Goal: Navigation & Orientation: Find specific page/section

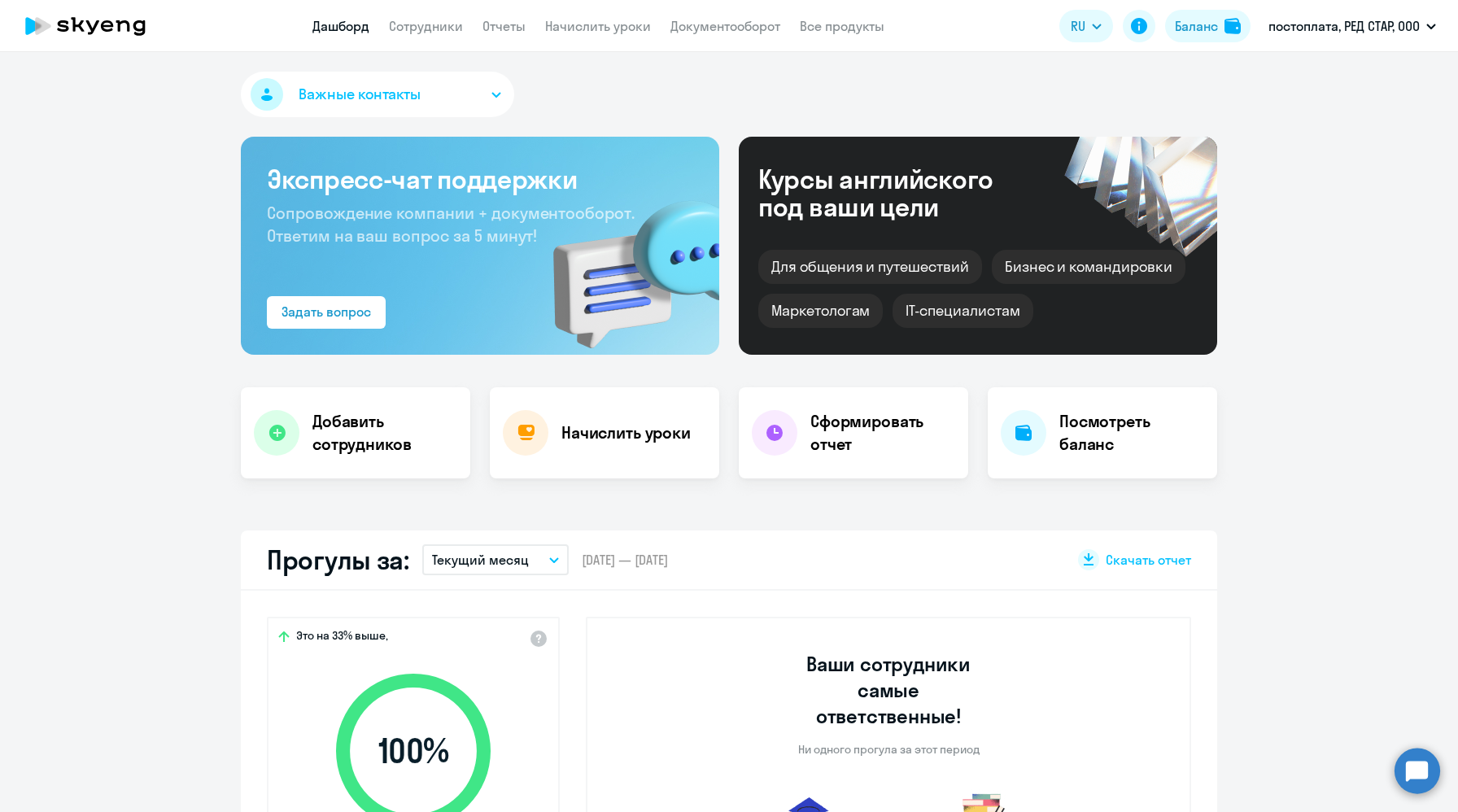
select select "30"
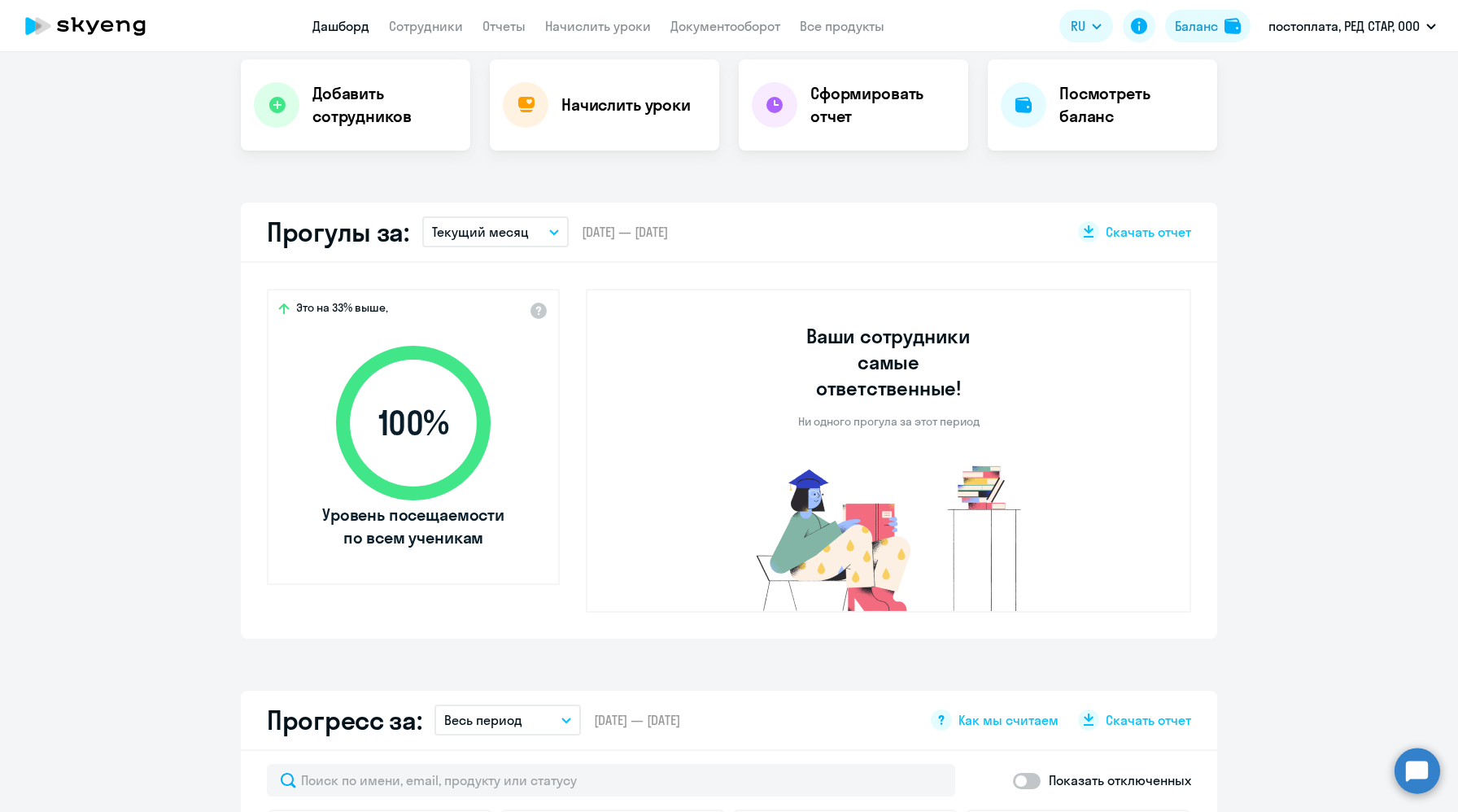
scroll to position [330, 0]
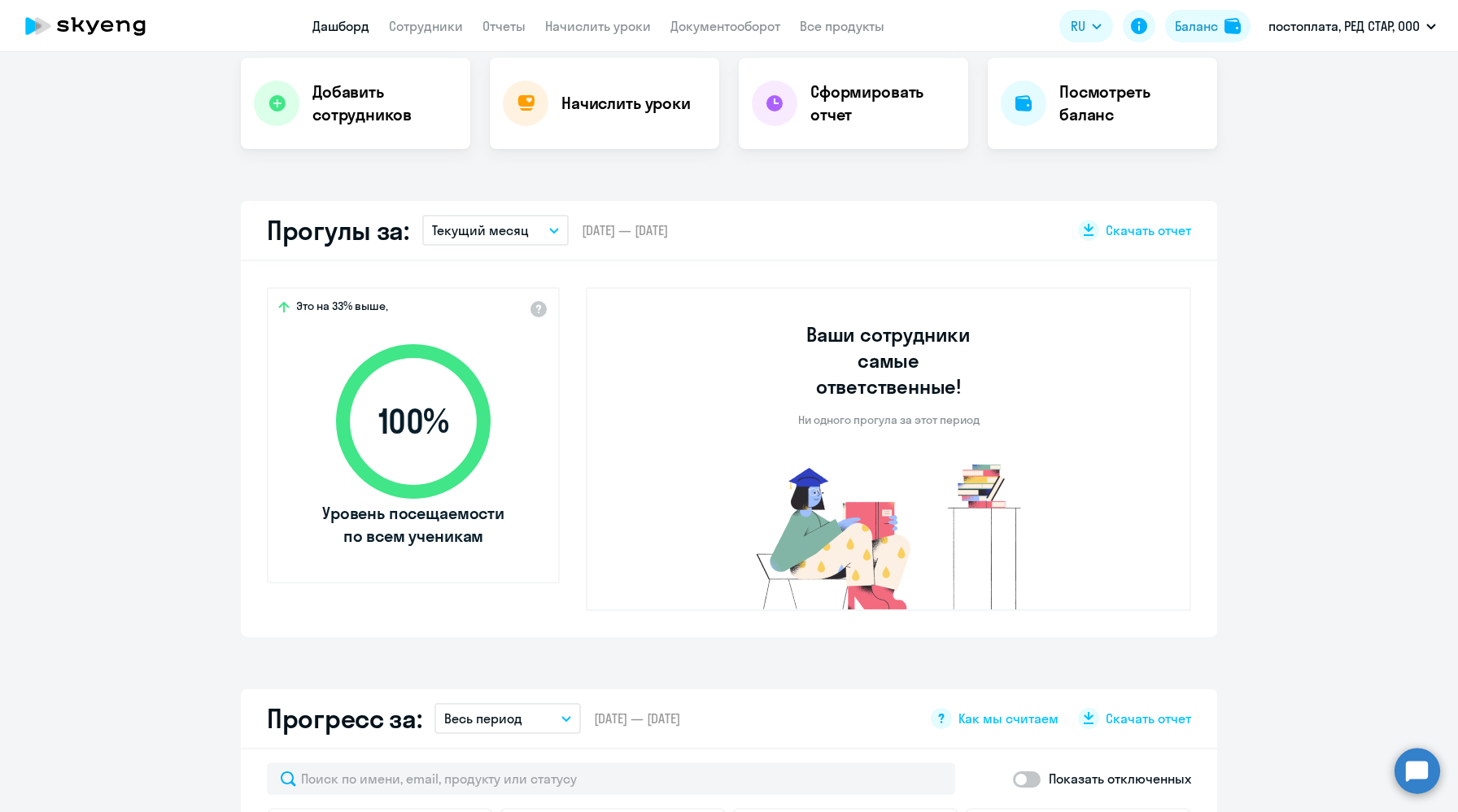
click at [545, 235] on button "Текущий месяц" at bounding box center [496, 230] width 147 height 31
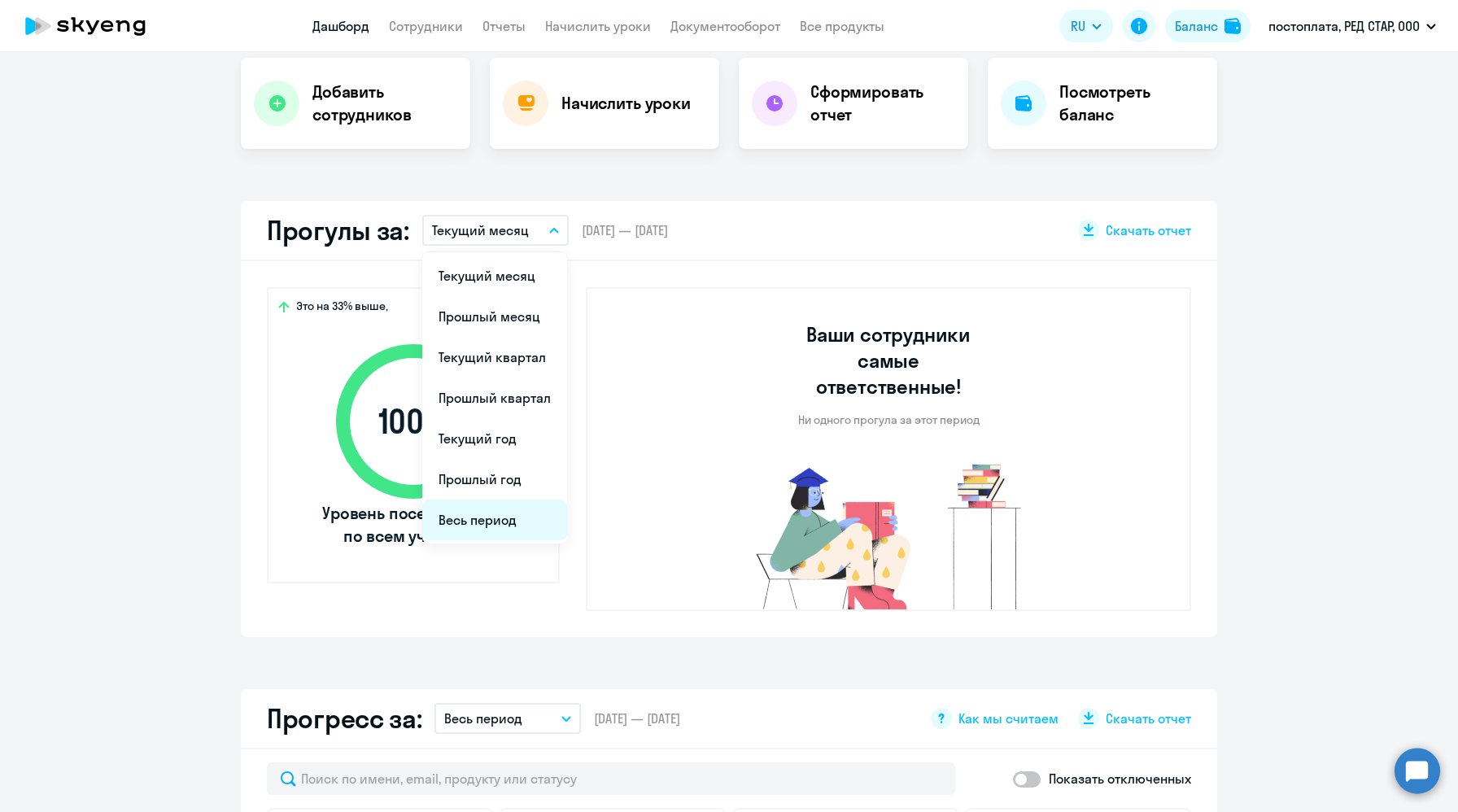
click at [511, 521] on li "Весь период" at bounding box center [495, 520] width 145 height 41
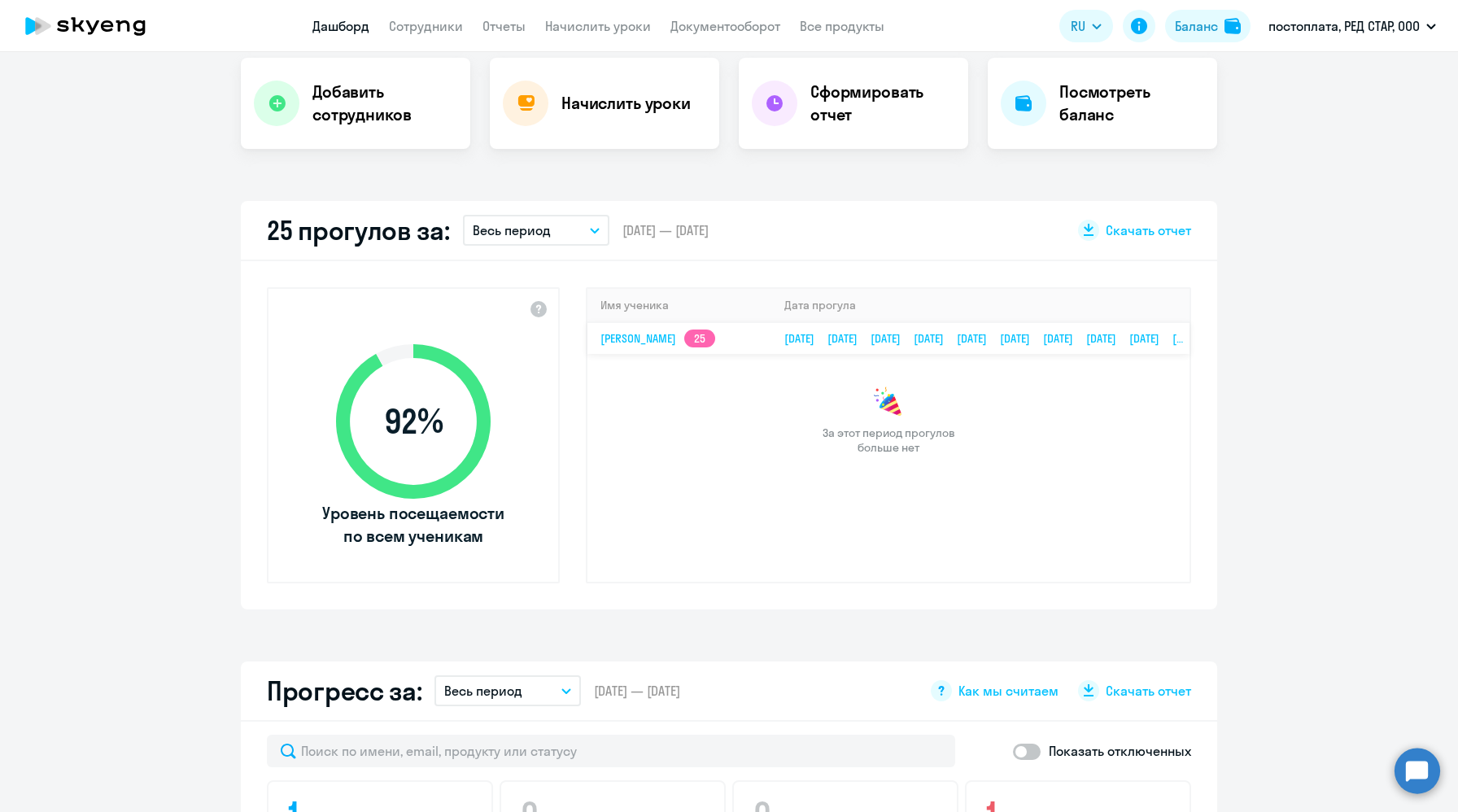
click at [693, 341] on link "Олег Сперанский 25" at bounding box center [658, 339] width 115 height 15
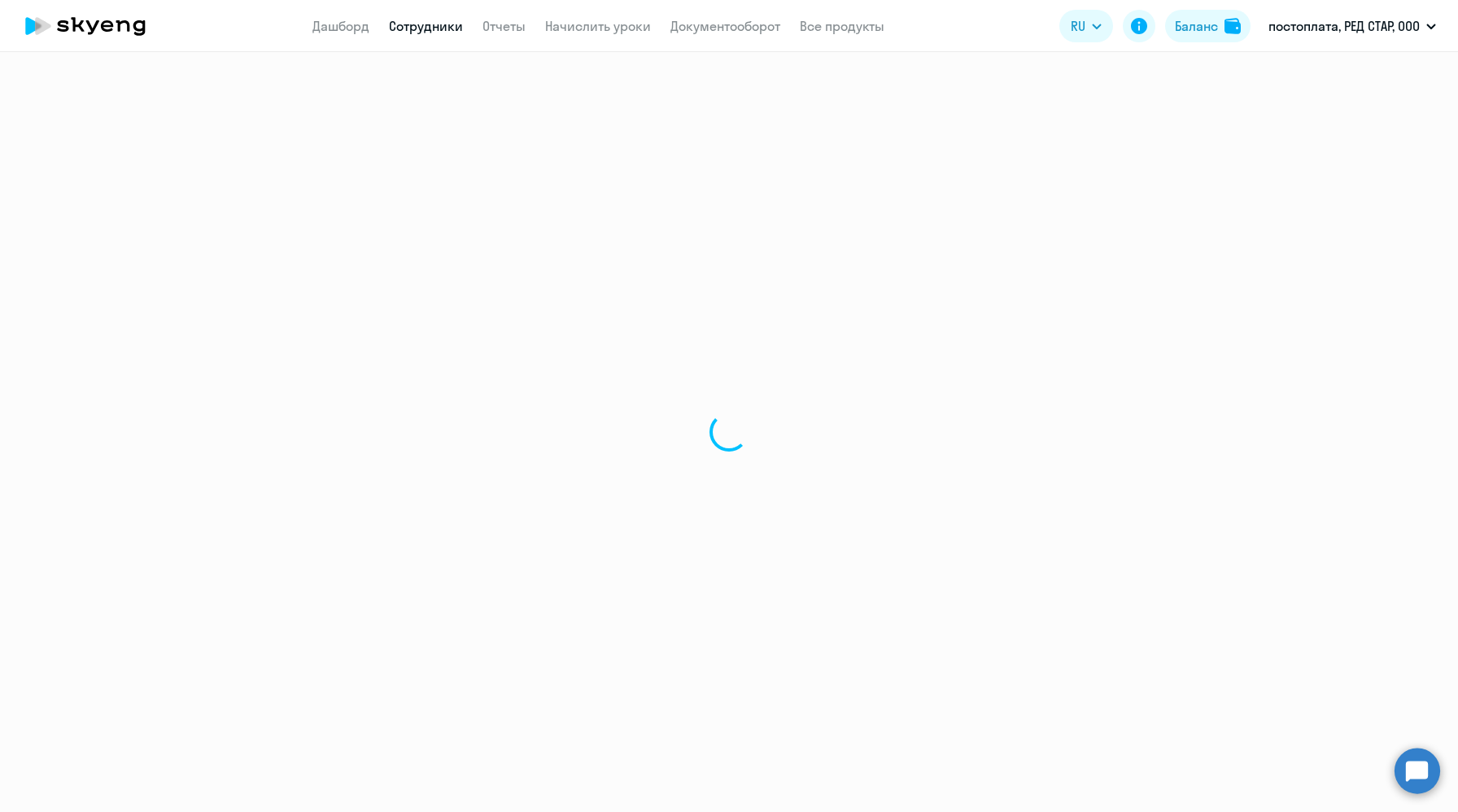
select select "english"
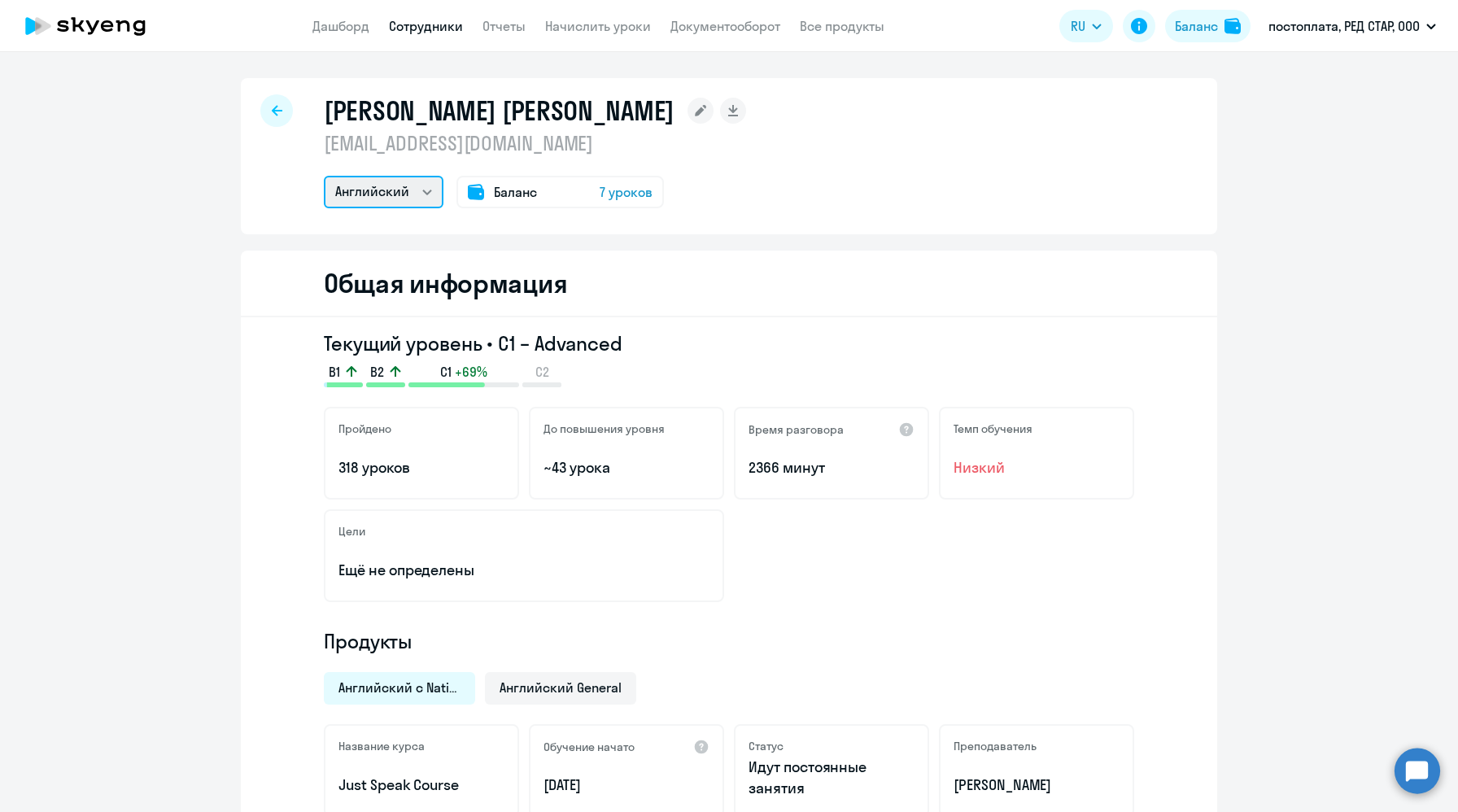
click at [391, 199] on select "Английский" at bounding box center [384, 192] width 120 height 33
click at [254, 116] on div "Сперанский Олег os@sidorinlab.ru Английский Баланс 7 уроков" at bounding box center [729, 156] width 976 height 156
click at [274, 115] on icon at bounding box center [277, 111] width 11 height 11
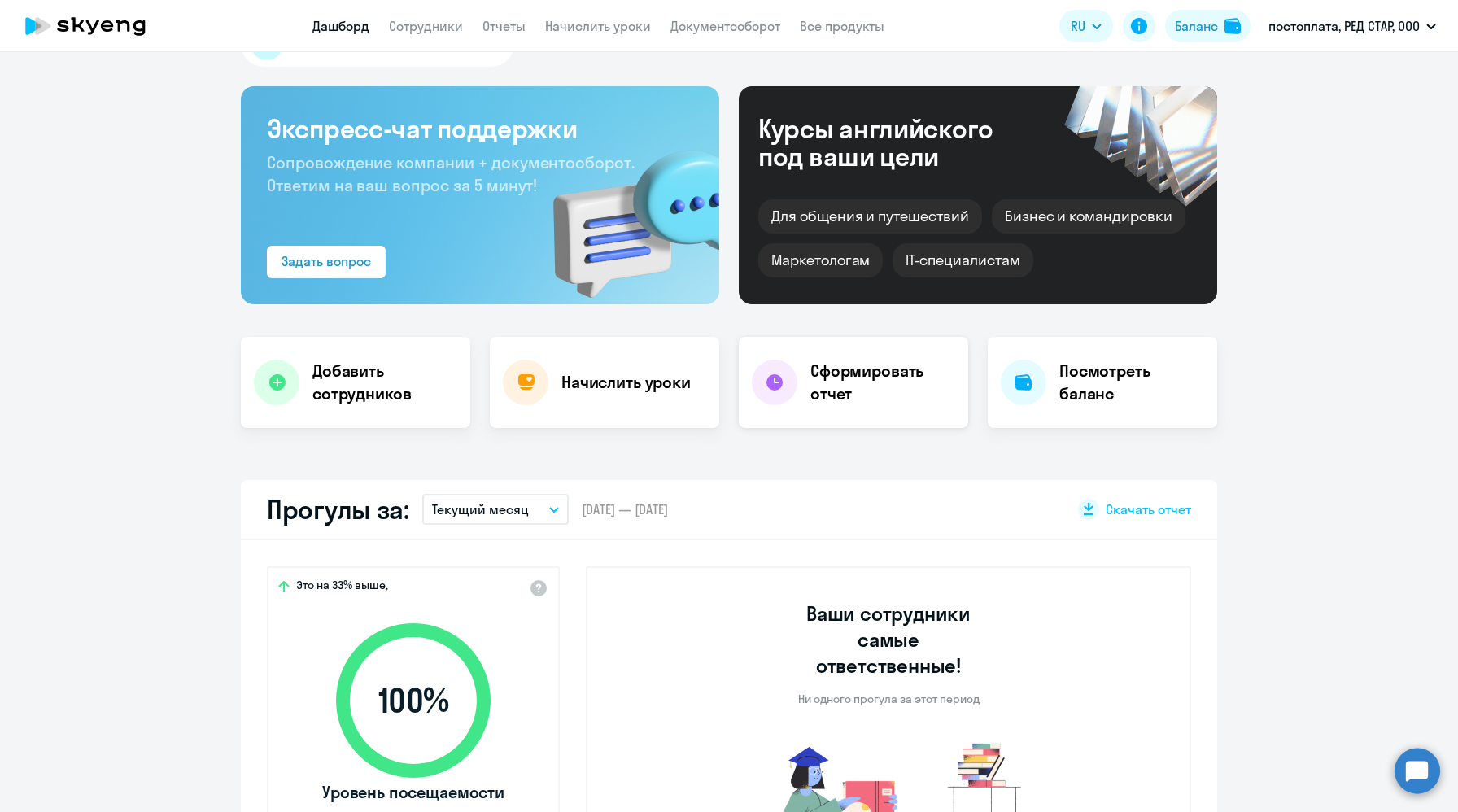
select select "30"
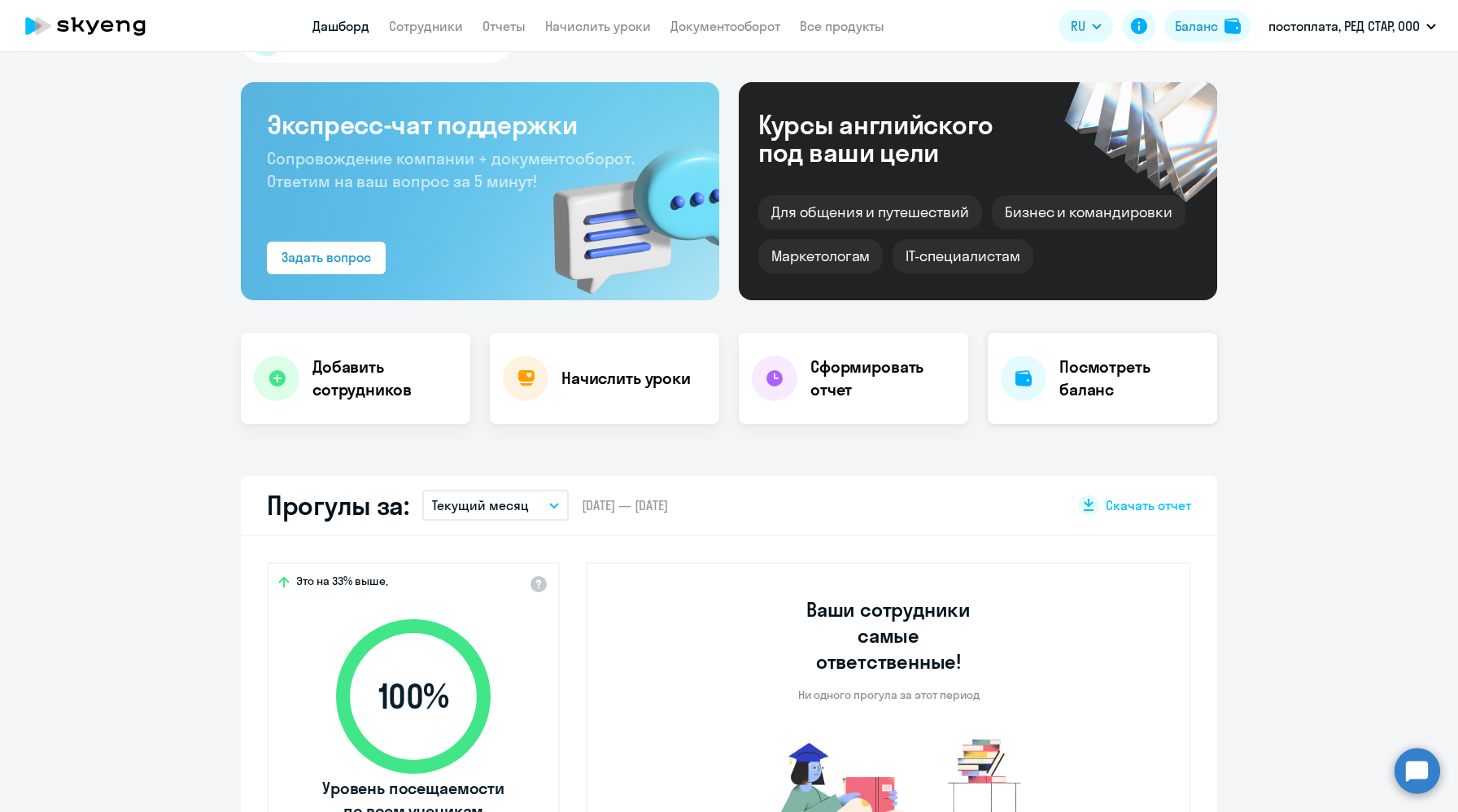
click at [1087, 392] on h4 "Посмотреть баланс" at bounding box center [1131, 378] width 145 height 46
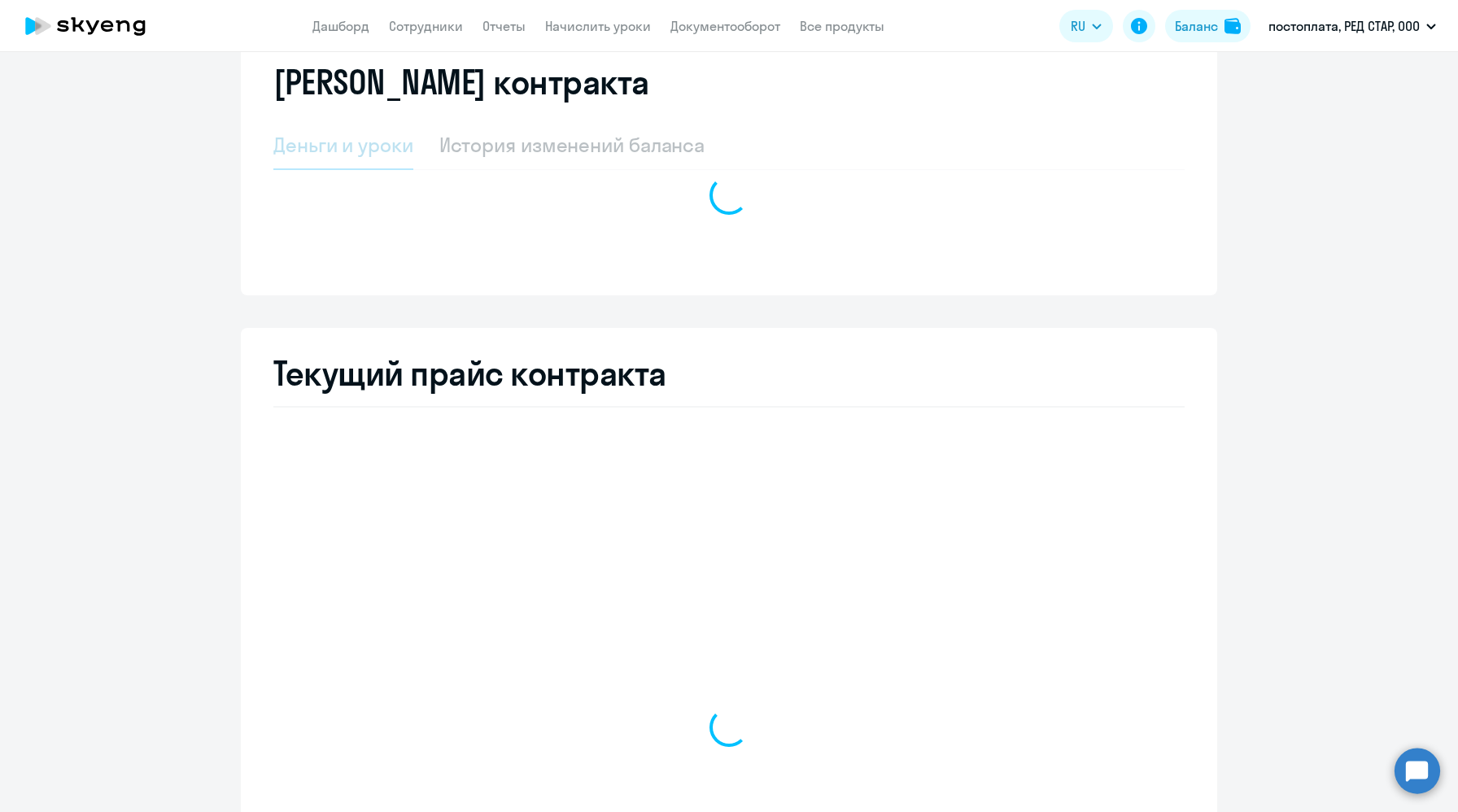
select select "english_adult_not_native_speaker"
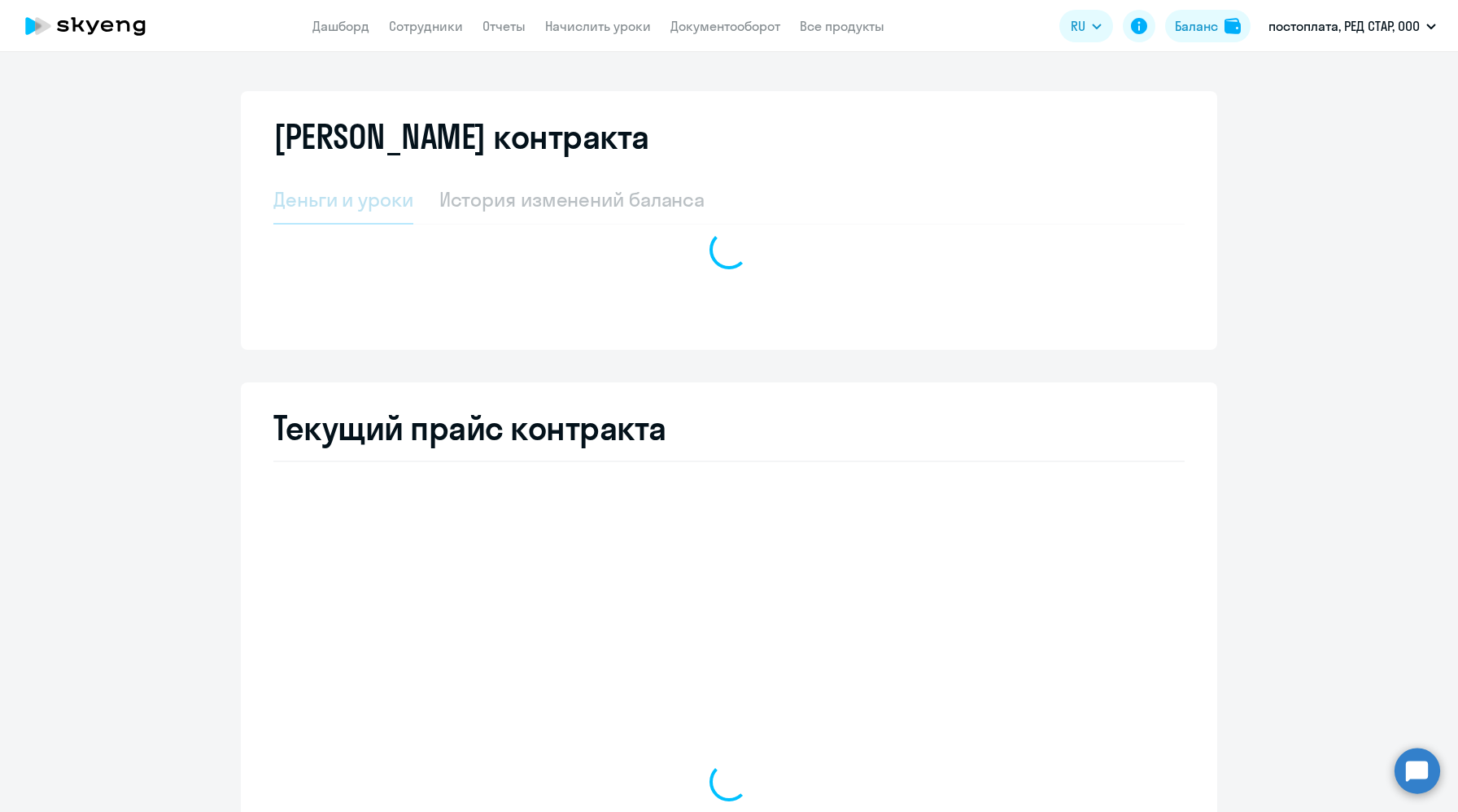
select select "english_adult_not_native_speaker"
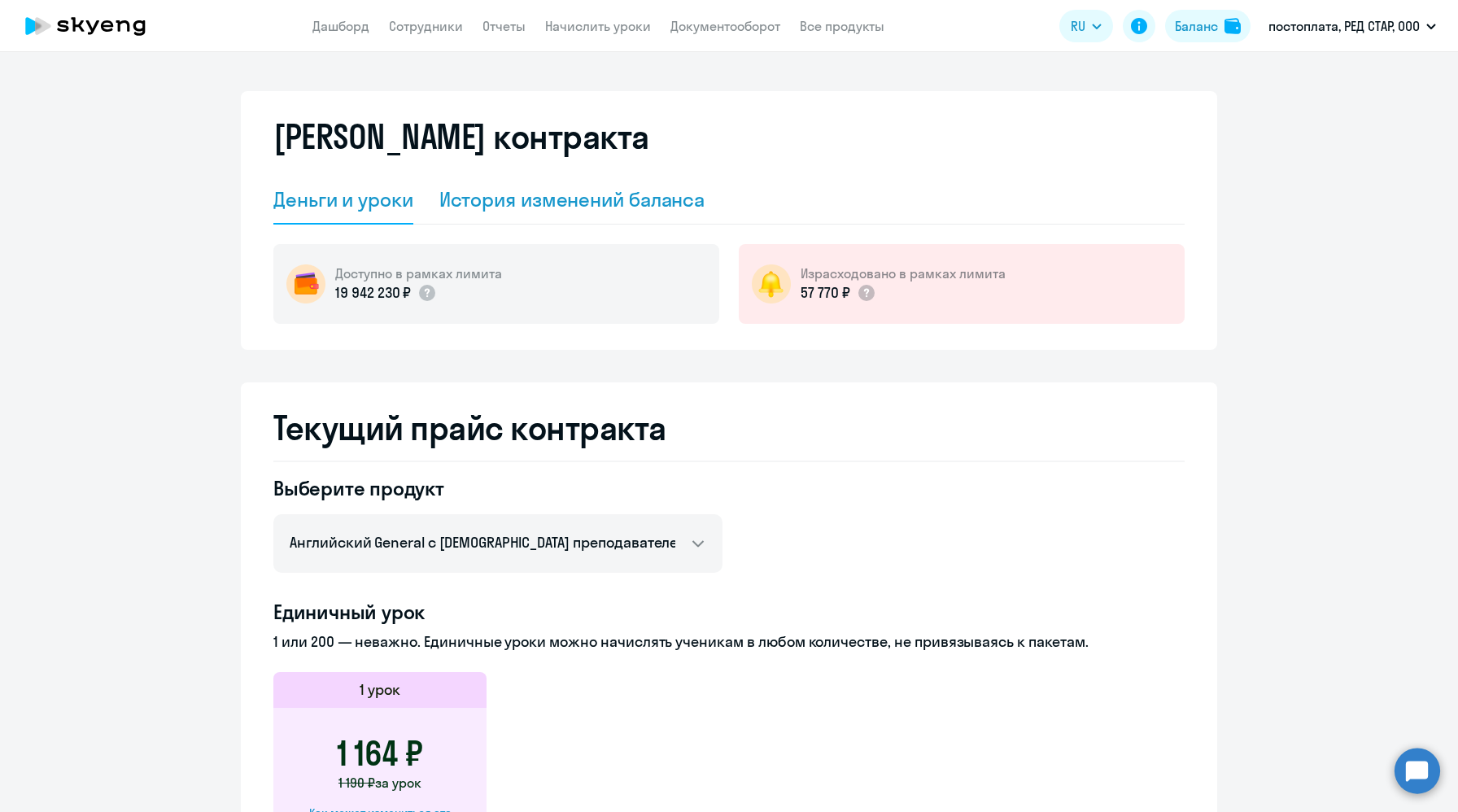
click at [640, 205] on div "История изменений баланса" at bounding box center [573, 199] width 266 height 26
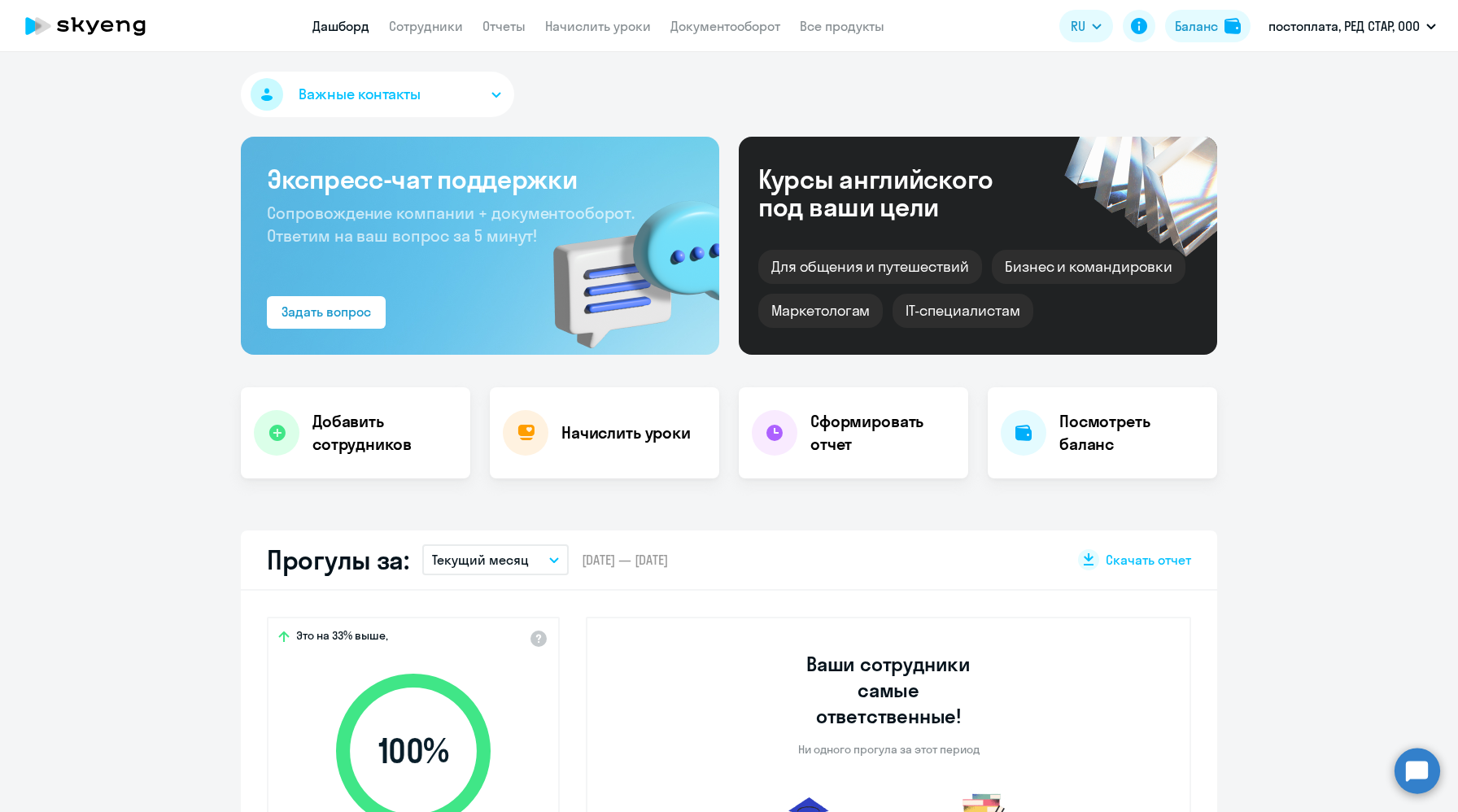
select select "30"
click at [847, 32] on link "Все продукты" at bounding box center [842, 26] width 85 height 16
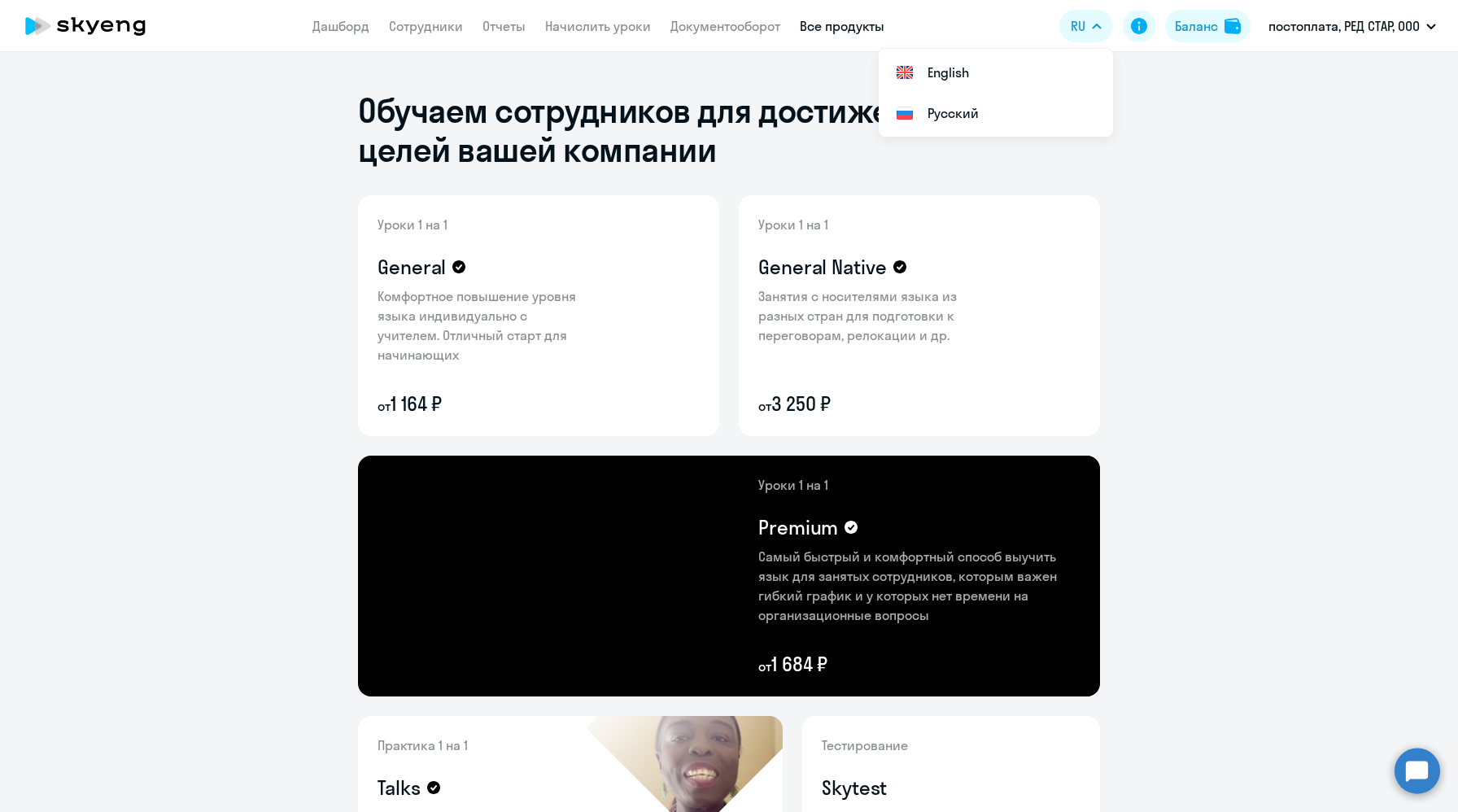
click at [1094, 21] on button "RU" at bounding box center [1086, 26] width 53 height 33
click at [945, 26] on app-header "Дашборд Сотрудники Отчеты Начислить уроки Документооборот Все продукты Дашборд …" at bounding box center [729, 25] width 1458 height 52
click at [428, 25] on link "Сотрудники" at bounding box center [426, 26] width 74 height 16
select select "30"
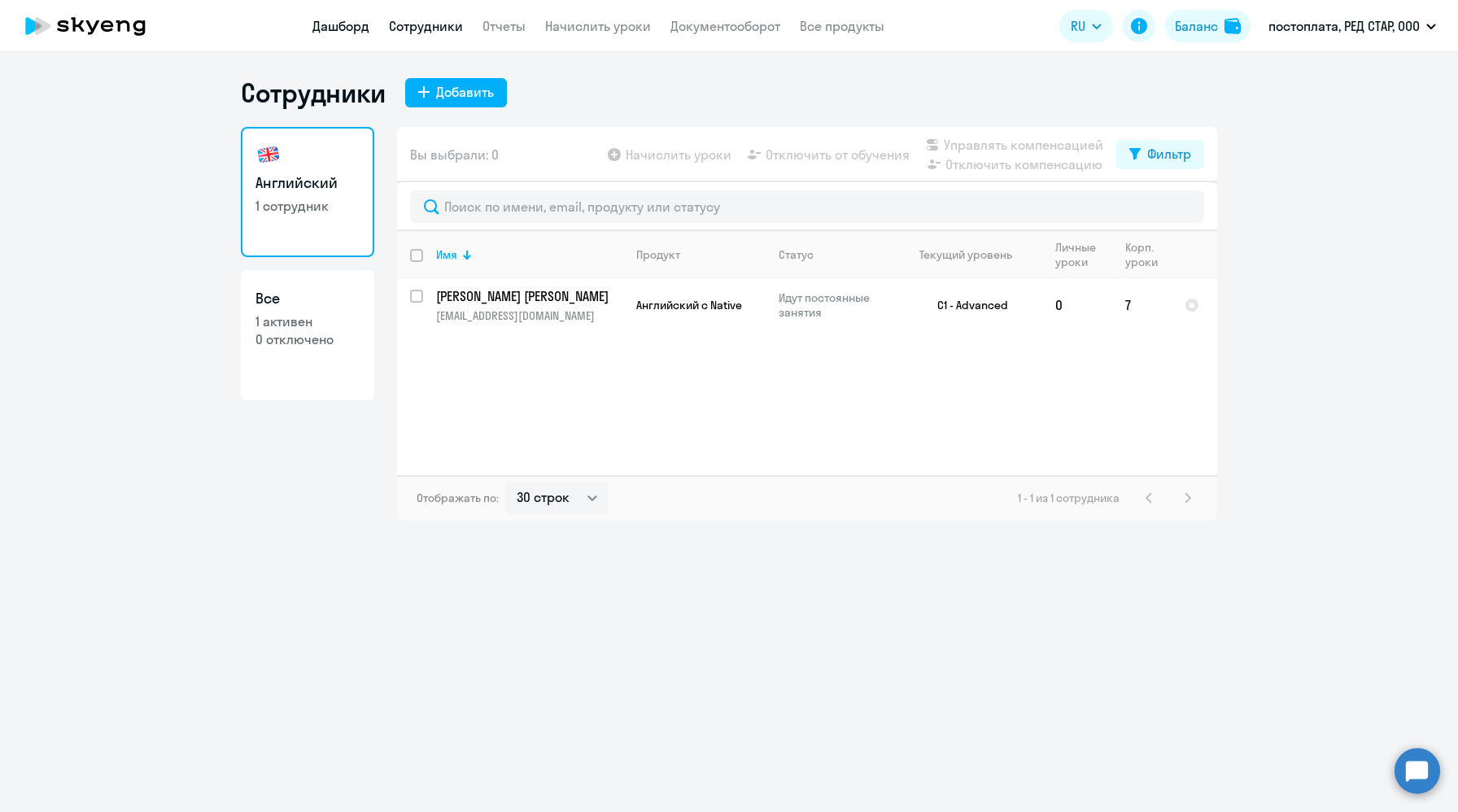
click at [343, 25] on link "Дашборд" at bounding box center [341, 26] width 57 height 16
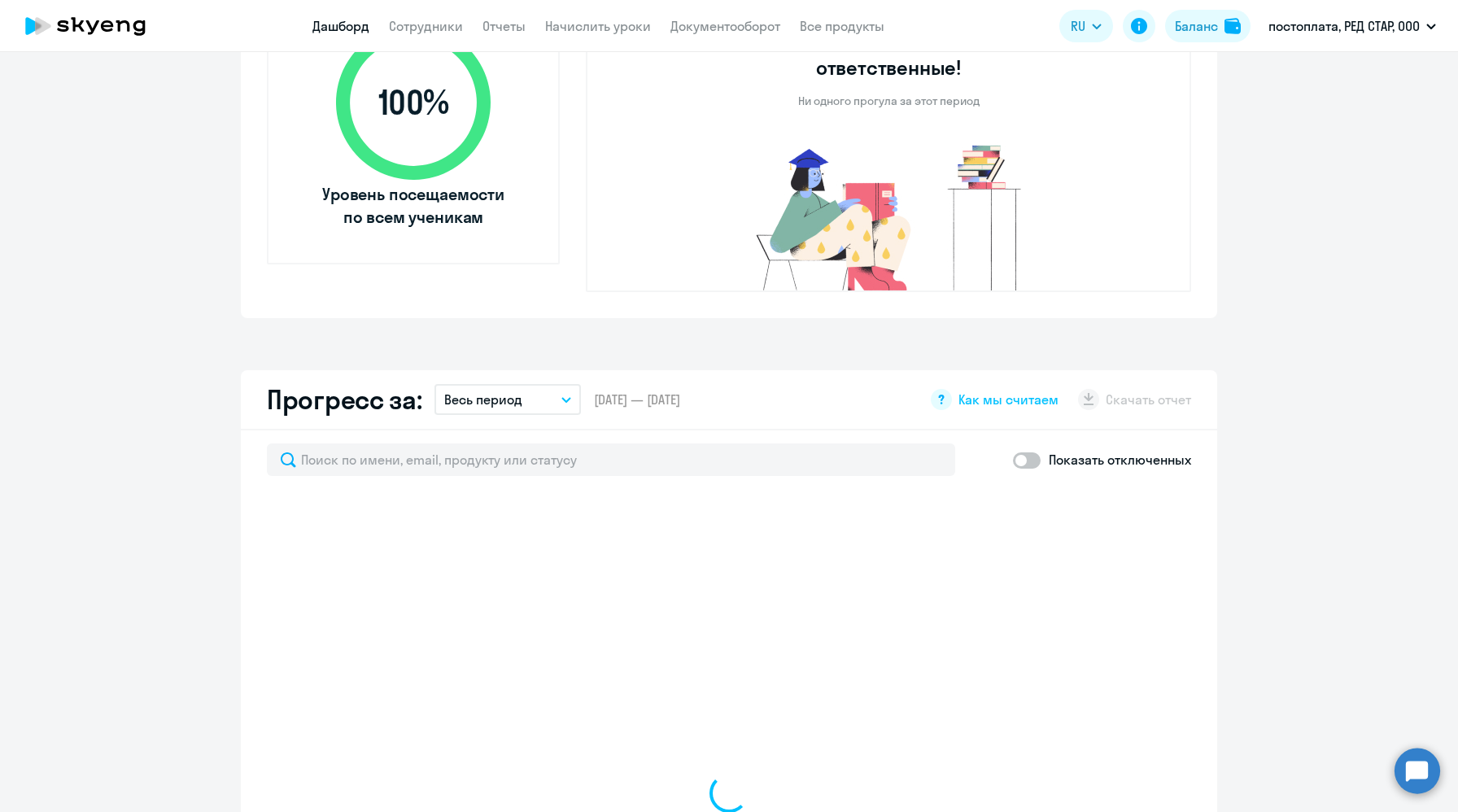
select select "30"
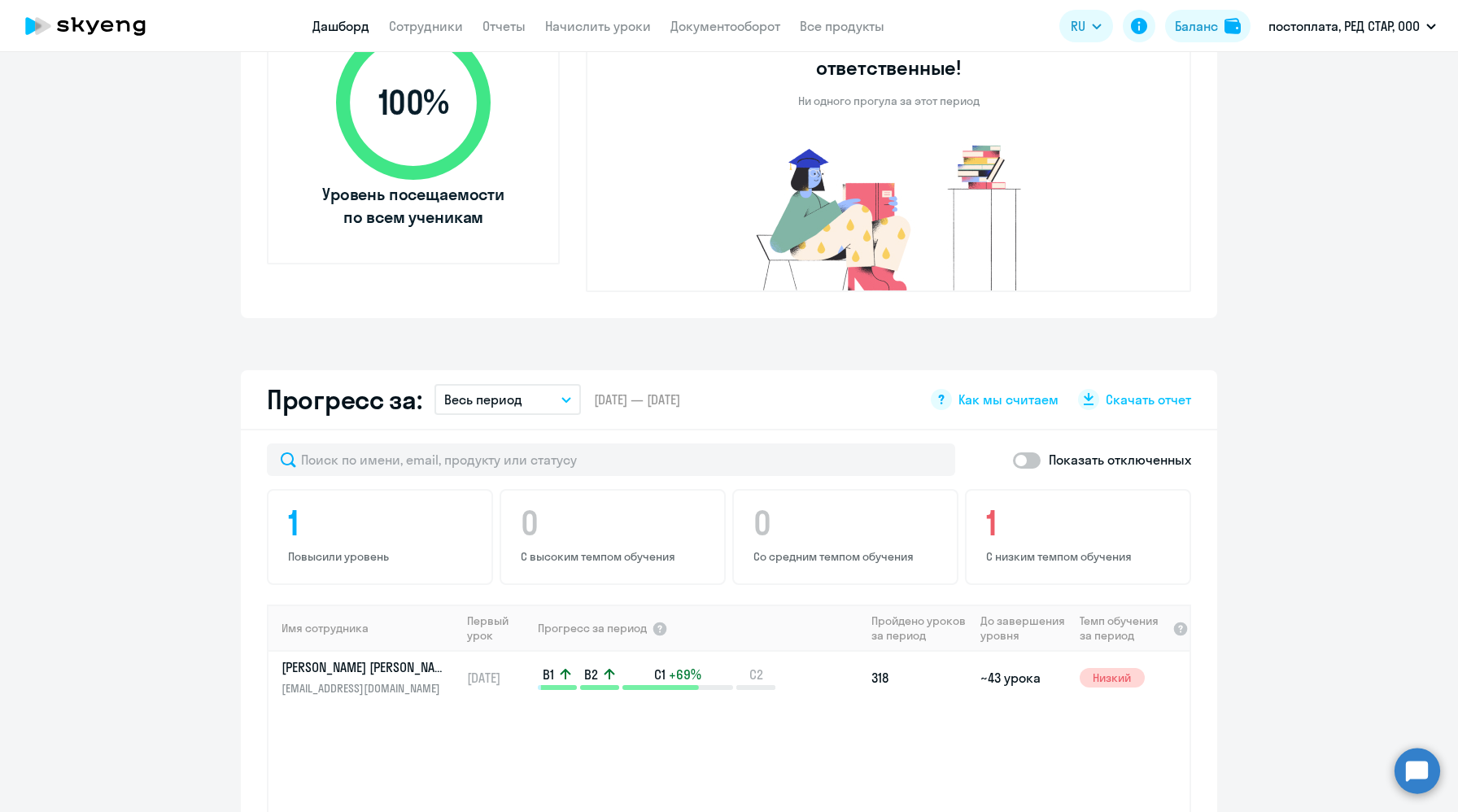
scroll to position [843, 0]
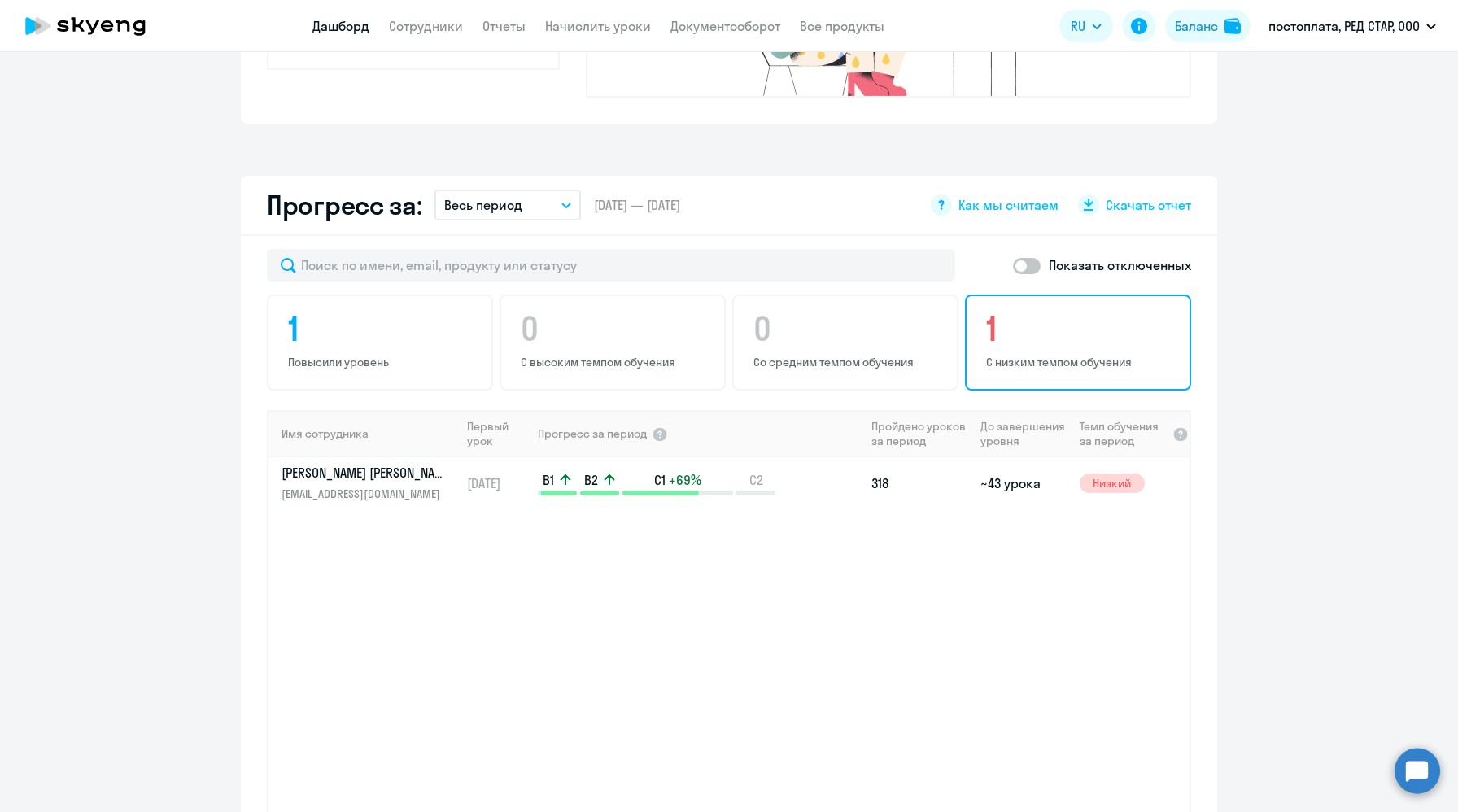
click at [1022, 318] on h4 "1" at bounding box center [1081, 329] width 189 height 39
click at [381, 309] on h4 "1" at bounding box center [382, 329] width 189 height 39
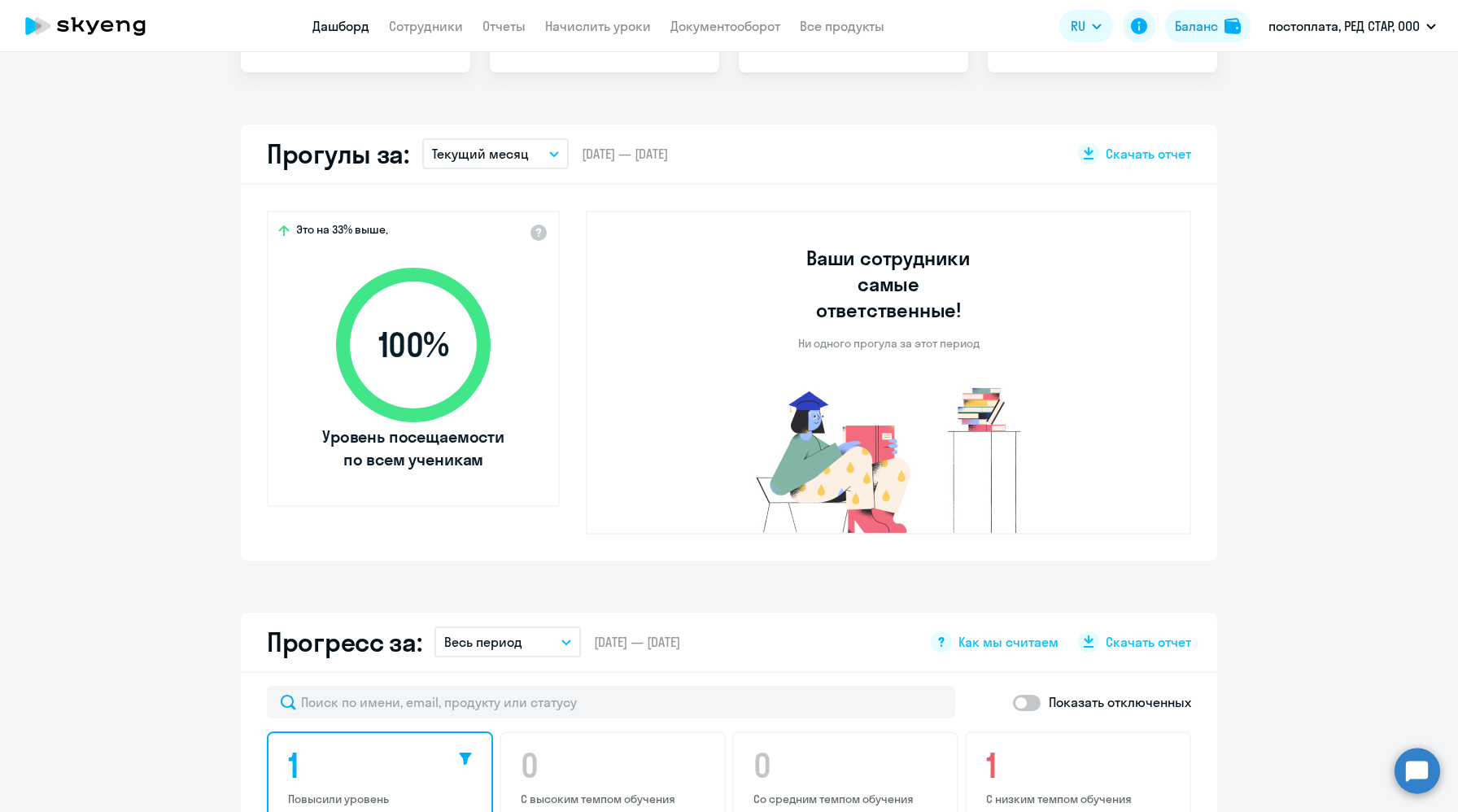
scroll to position [0, 0]
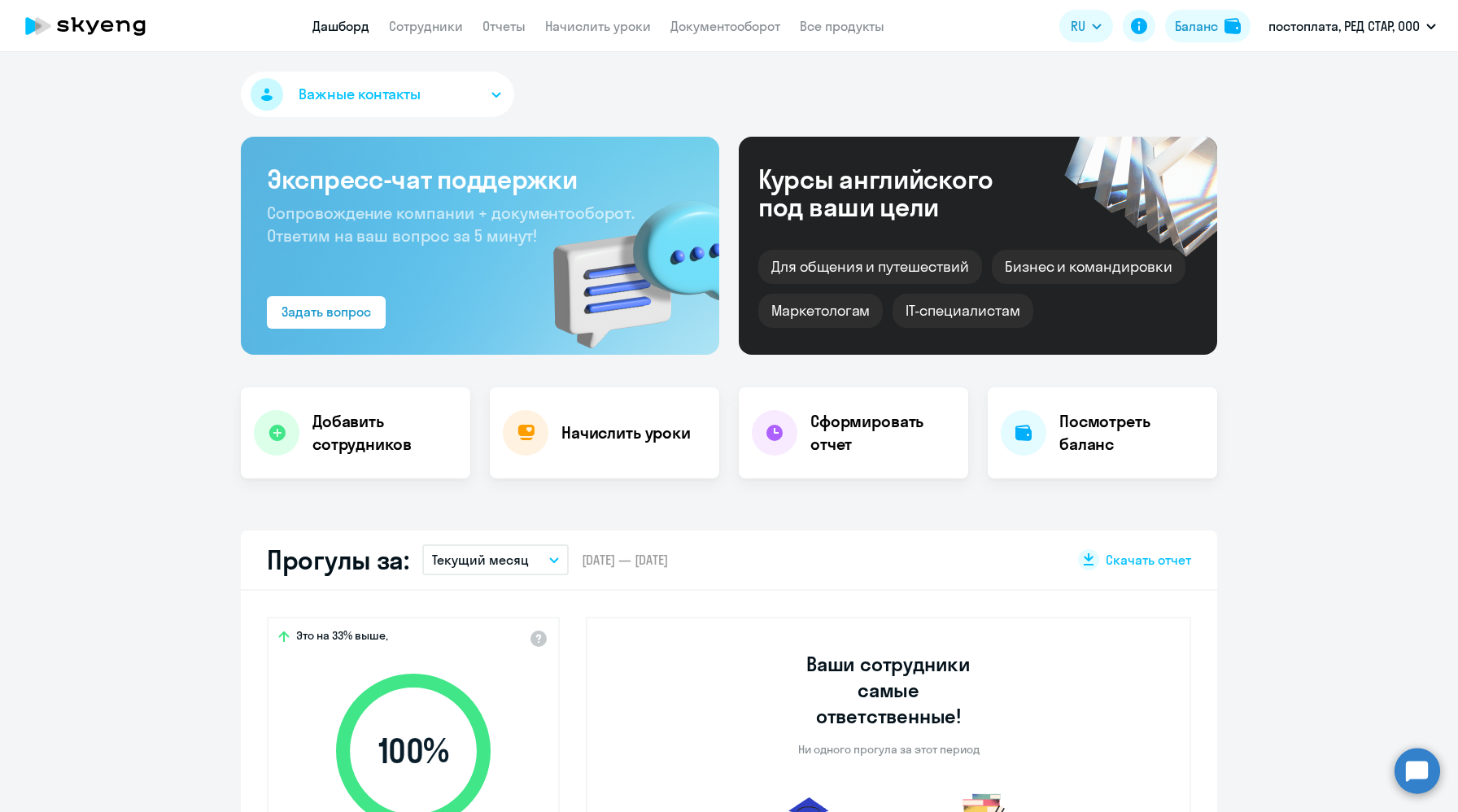
click at [374, 98] on span "Важные контакты" at bounding box center [359, 94] width 122 height 21
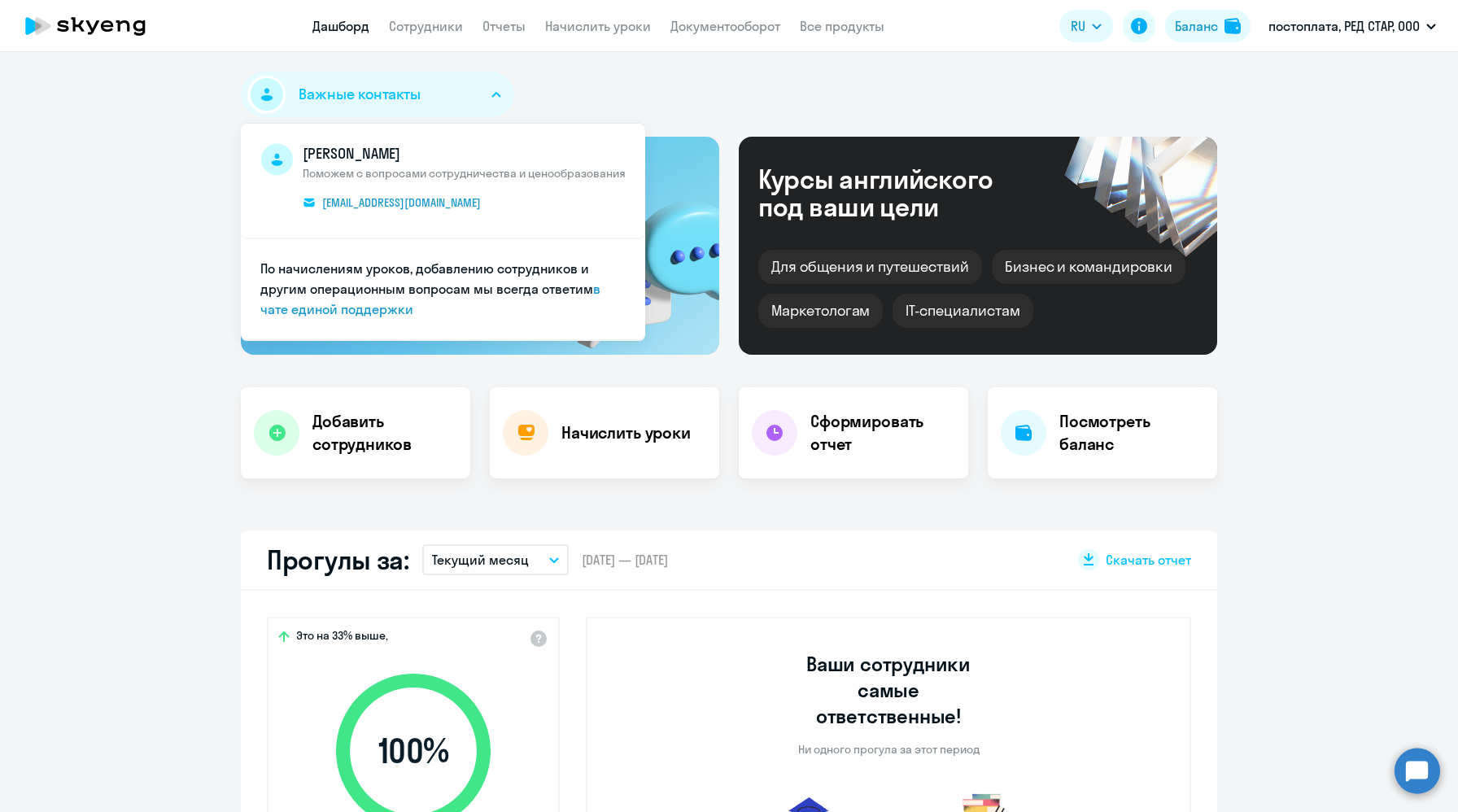
click at [650, 77] on div "Важные контакты Артём Занкевич Поможем с вопросами сотрудничества и ценообразов…" at bounding box center [729, 97] width 976 height 52
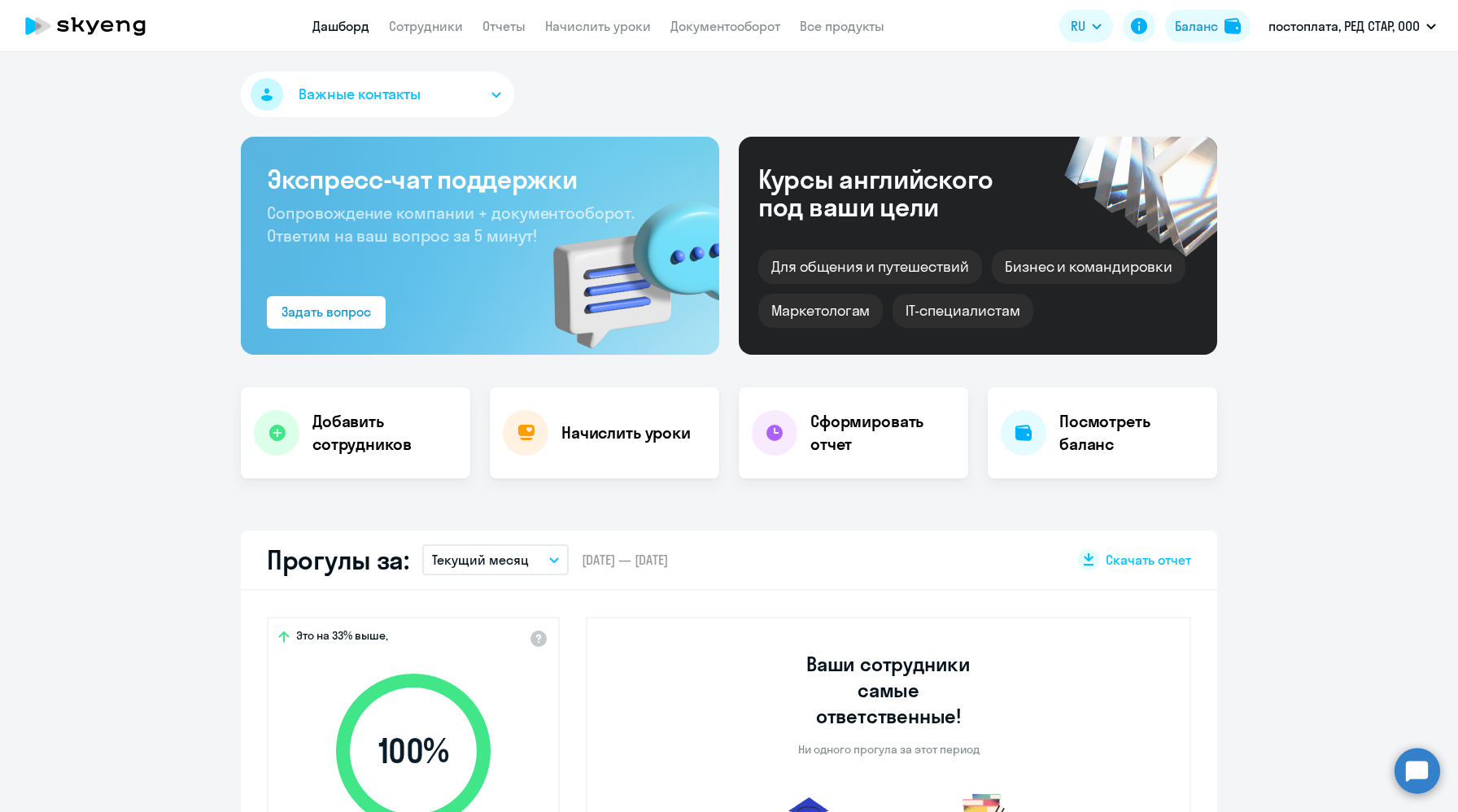
click at [130, 34] on icon at bounding box center [85, 26] width 144 height 41
click at [72, 21] on icon at bounding box center [85, 26] width 144 height 41
click at [75, 21] on icon at bounding box center [85, 26] width 144 height 41
click at [87, 24] on icon at bounding box center [93, 27] width 13 height 14
select select "30"
